Goal: Find specific page/section: Find specific page/section

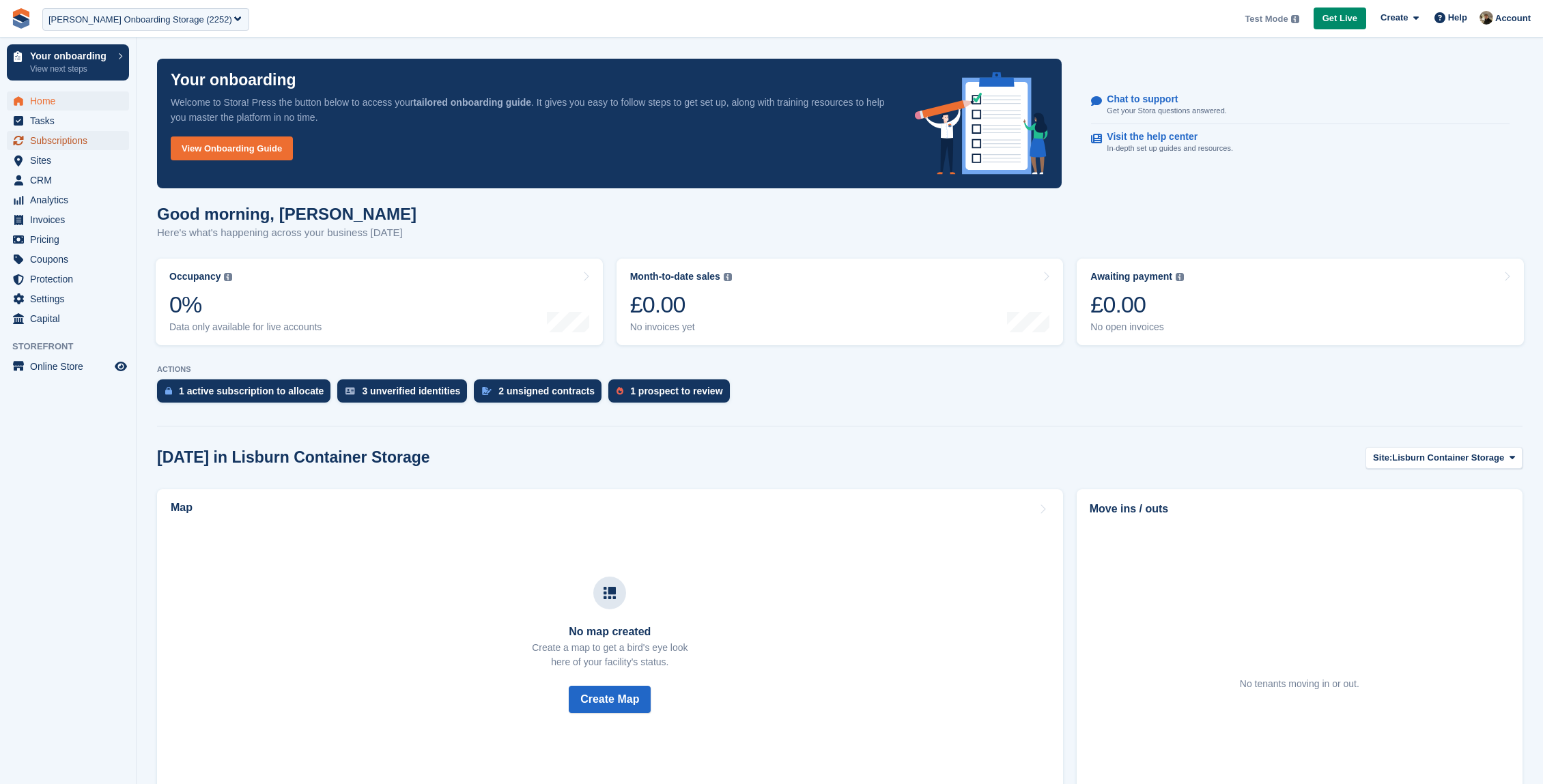
click at [56, 144] on span "Subscriptions" at bounding box center [71, 141] width 82 height 19
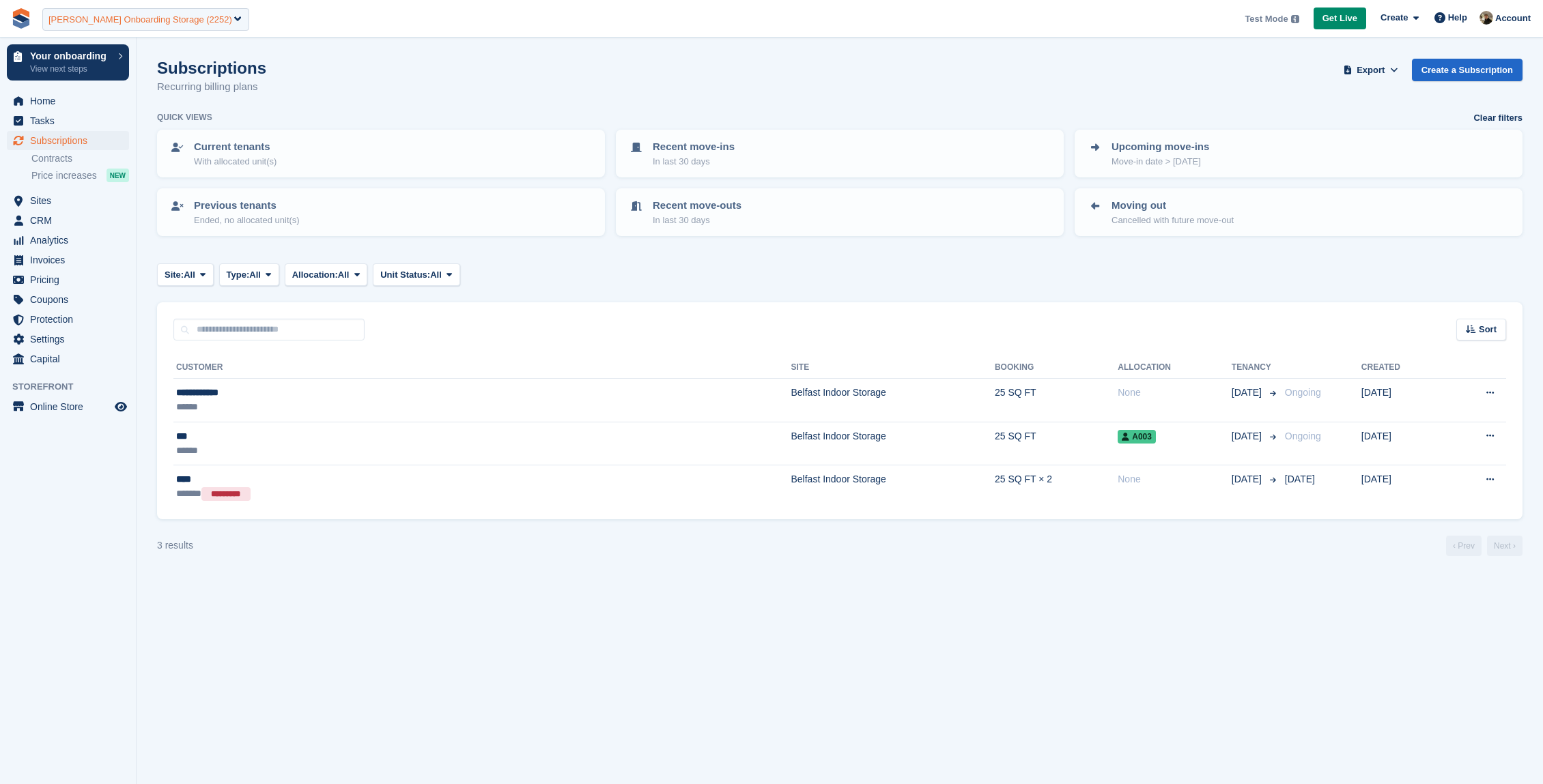
click at [109, 21] on div "Oliver Onboarding Storage (2252)" at bounding box center [140, 19] width 184 height 13
type input "********"
select select "****"
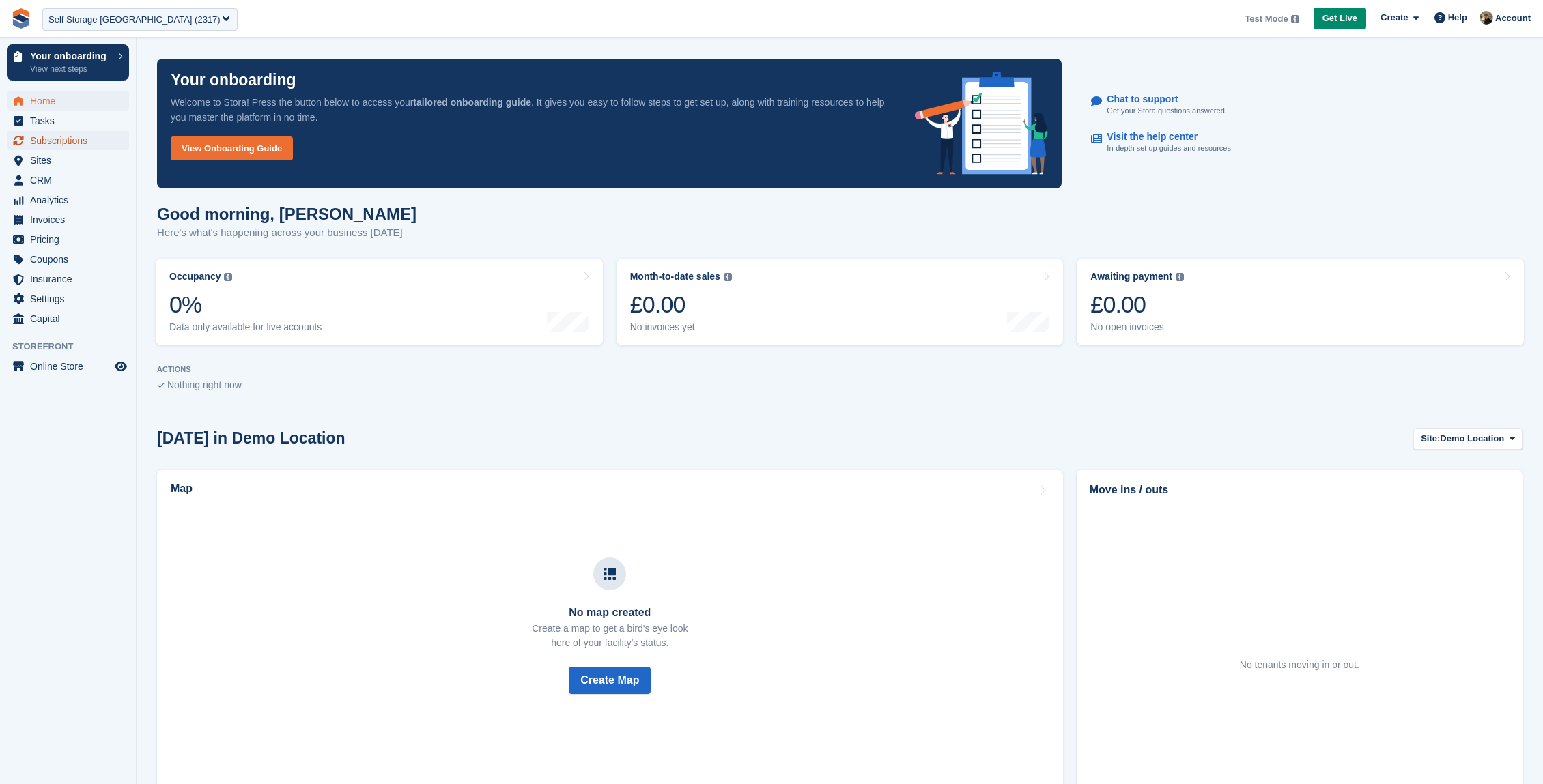
click at [52, 133] on span "Subscriptions" at bounding box center [71, 141] width 82 height 19
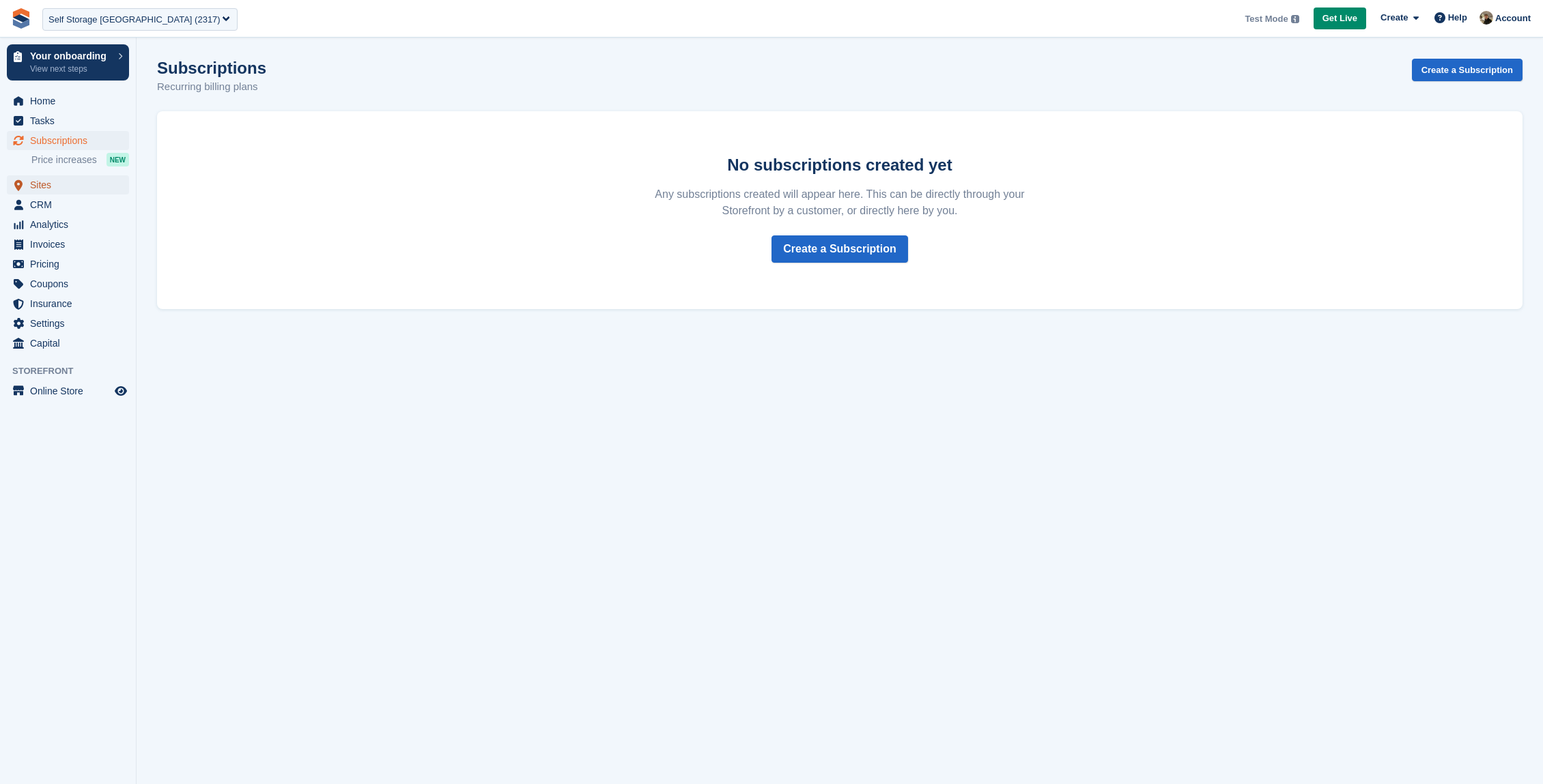
click at [36, 187] on span "Sites" at bounding box center [71, 185] width 82 height 19
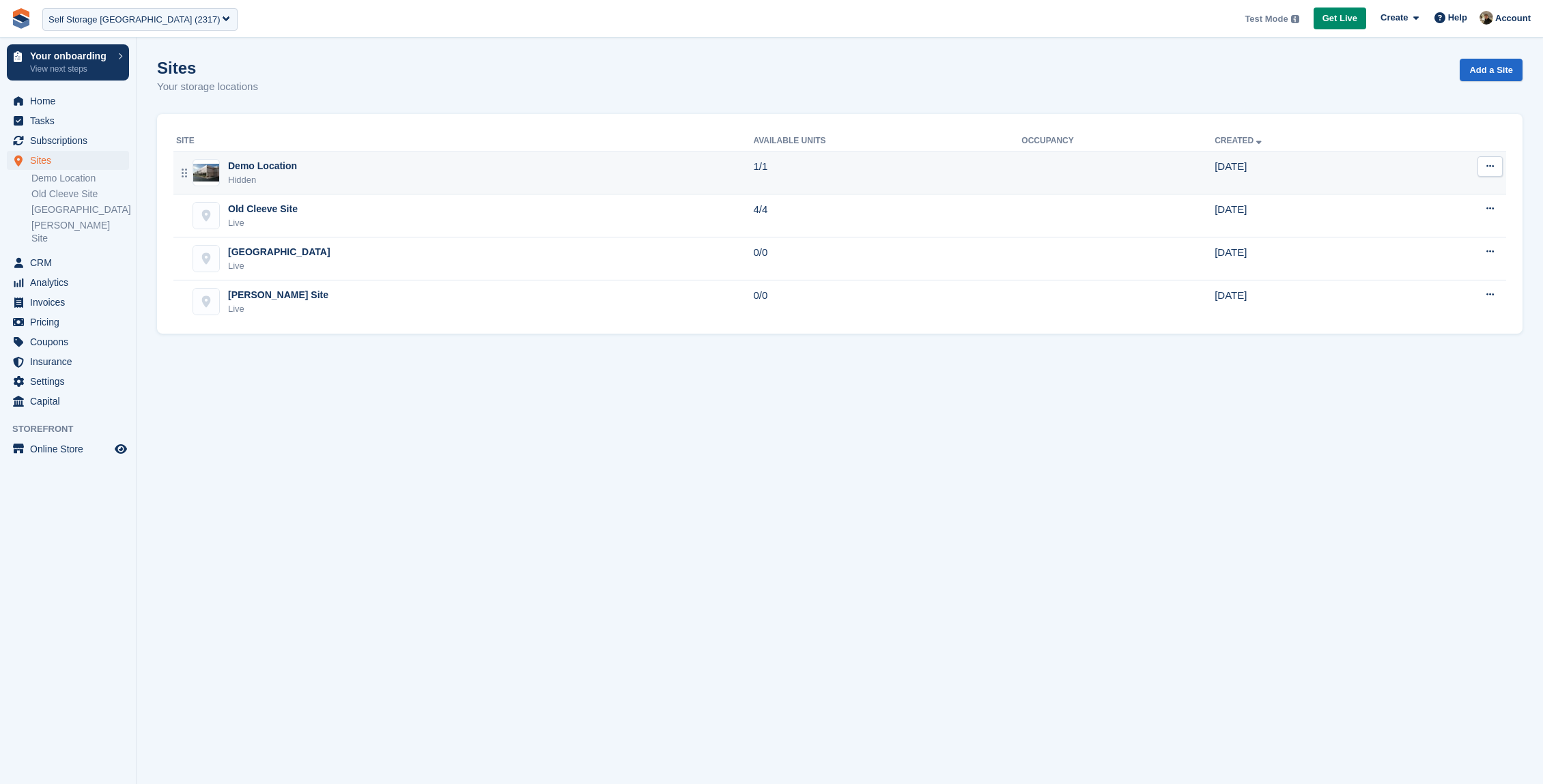
click at [1490, 168] on icon at bounding box center [1490, 166] width 7 height 9
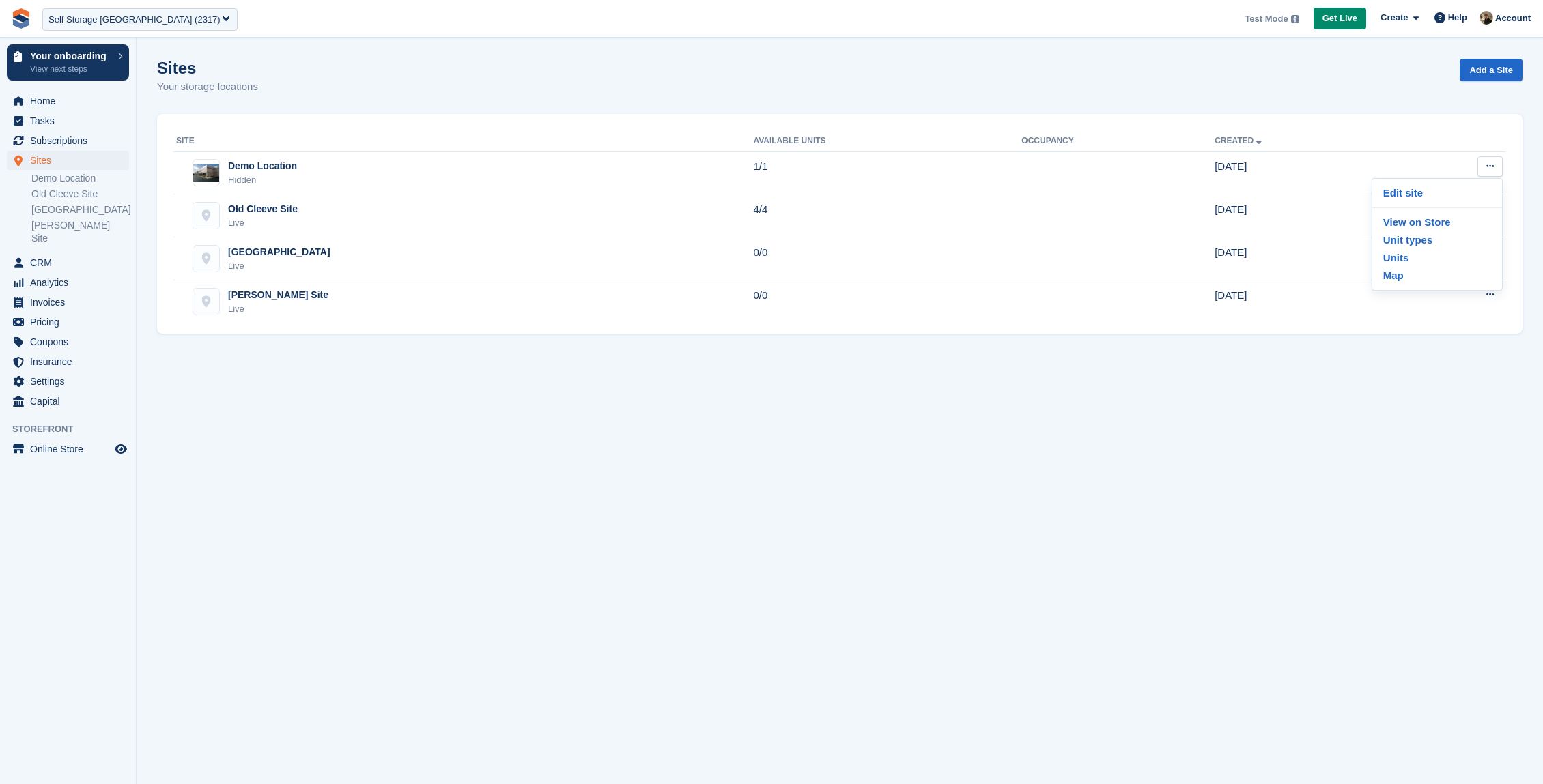
click at [1376, 456] on section "Sites Your storage locations Add a Site Site Available Units Occupancy Created …" at bounding box center [839, 392] width 1407 height 784
click at [65, 101] on span "Home" at bounding box center [71, 101] width 82 height 19
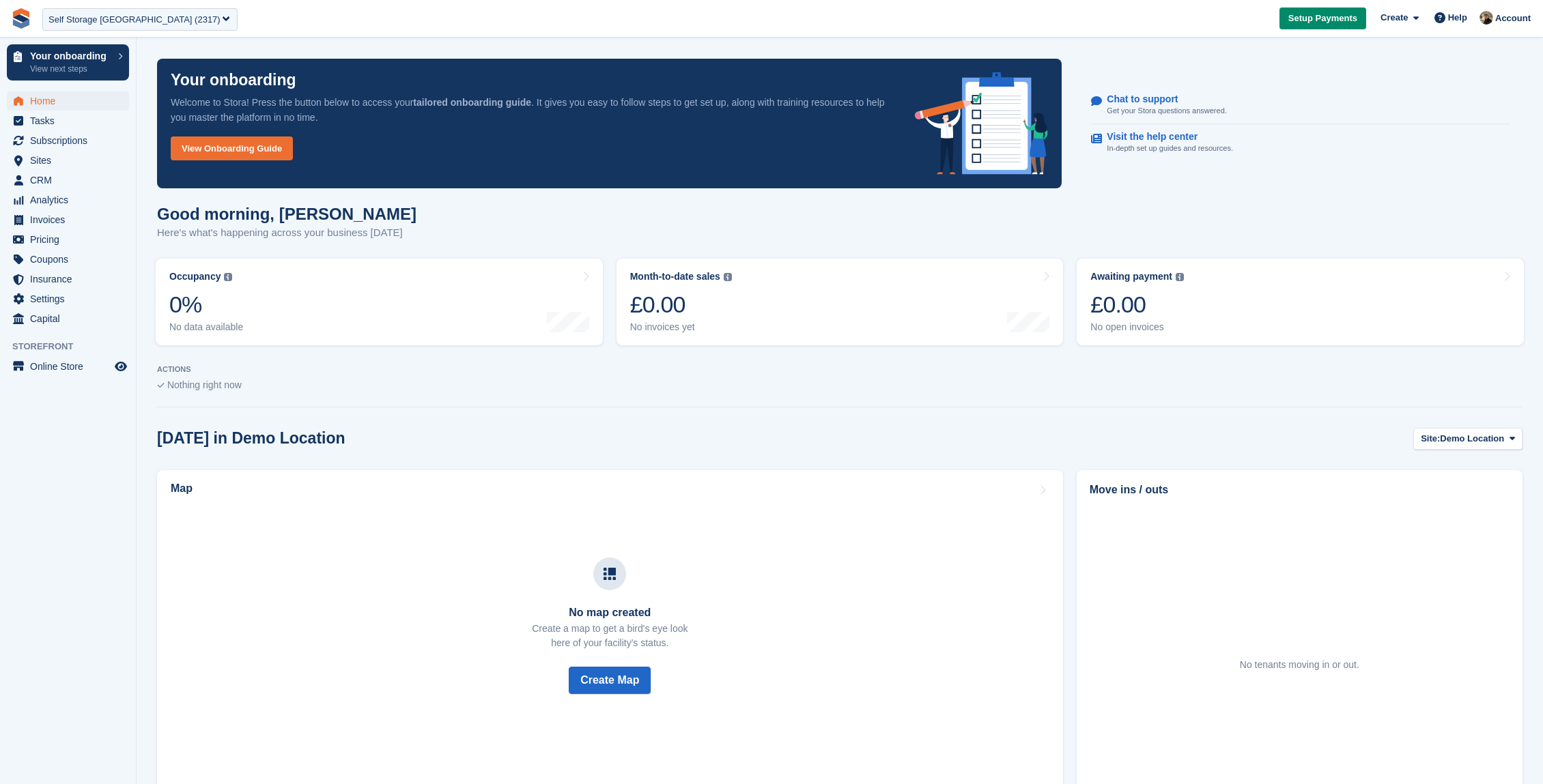
click at [1118, 44] on section "Your onboarding Welcome to Stora! Press the button below to access your tailore…" at bounding box center [839, 511] width 1407 height 1023
click at [39, 147] on span "Subscriptions" at bounding box center [71, 141] width 82 height 19
